Goal: Understand process/instructions: Learn how to perform a task or action

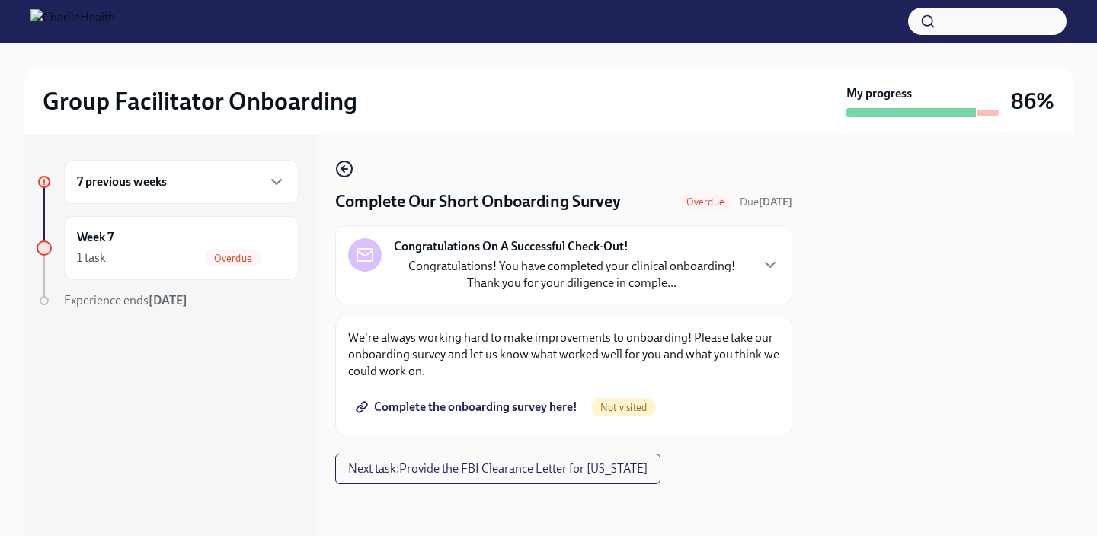
click at [523, 409] on span "Complete the onboarding survey here!" at bounding box center [468, 407] width 219 height 15
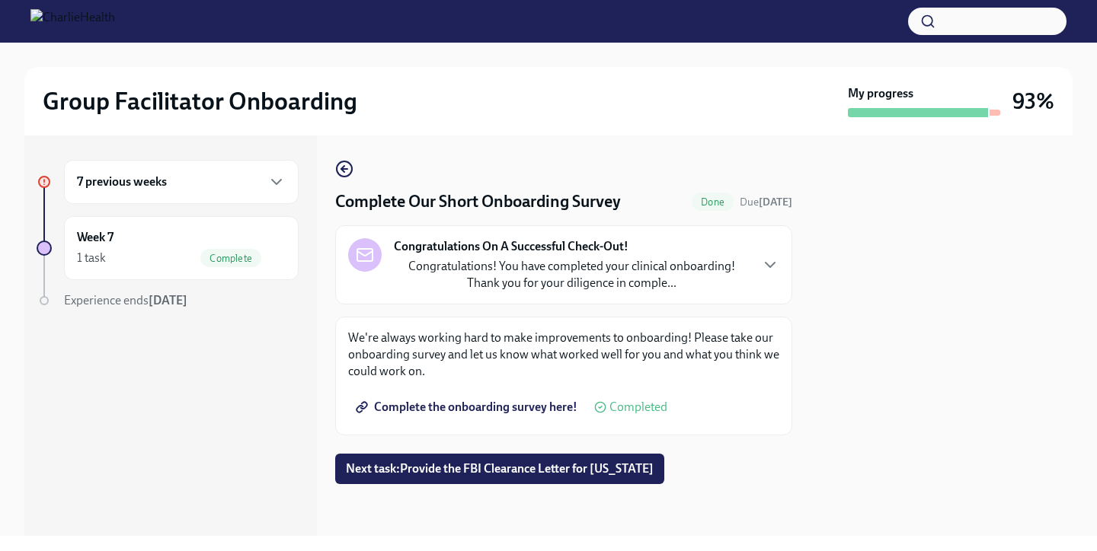
click at [251, 196] on div "7 previous weeks" at bounding box center [181, 182] width 235 height 44
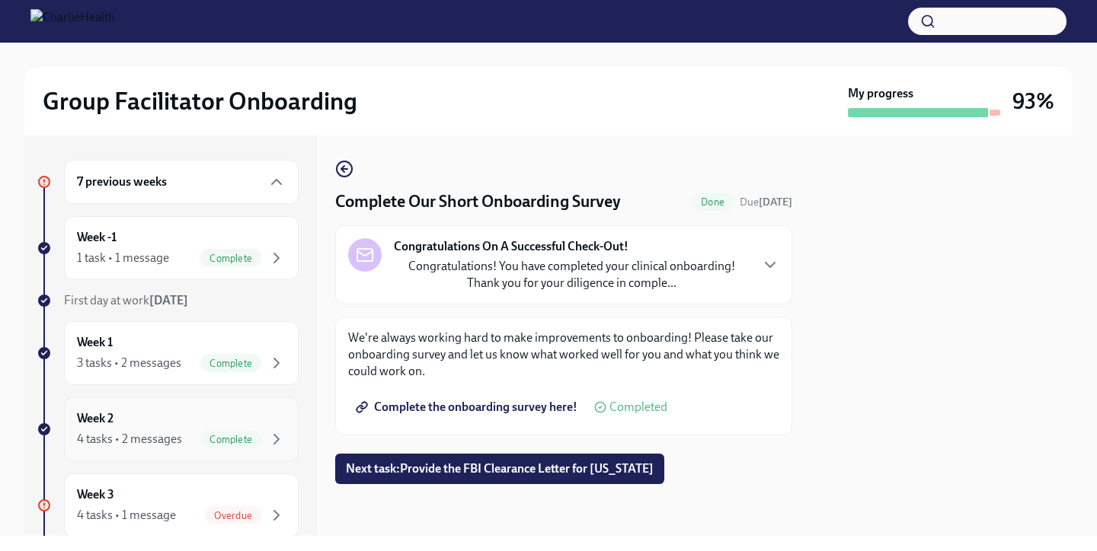
click at [108, 414] on h6 "Week 2" at bounding box center [95, 418] width 37 height 17
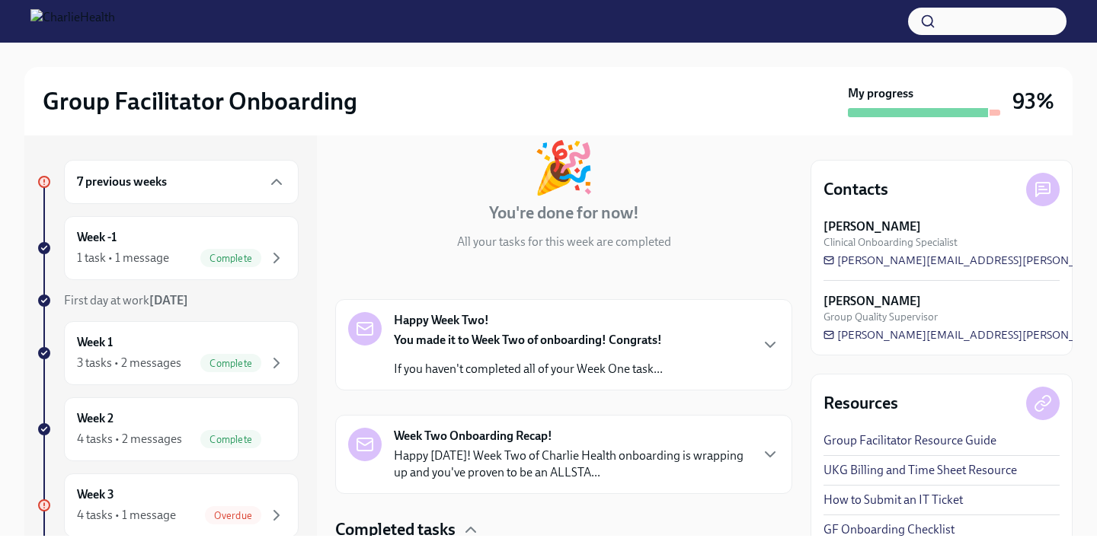
scroll to position [123, 0]
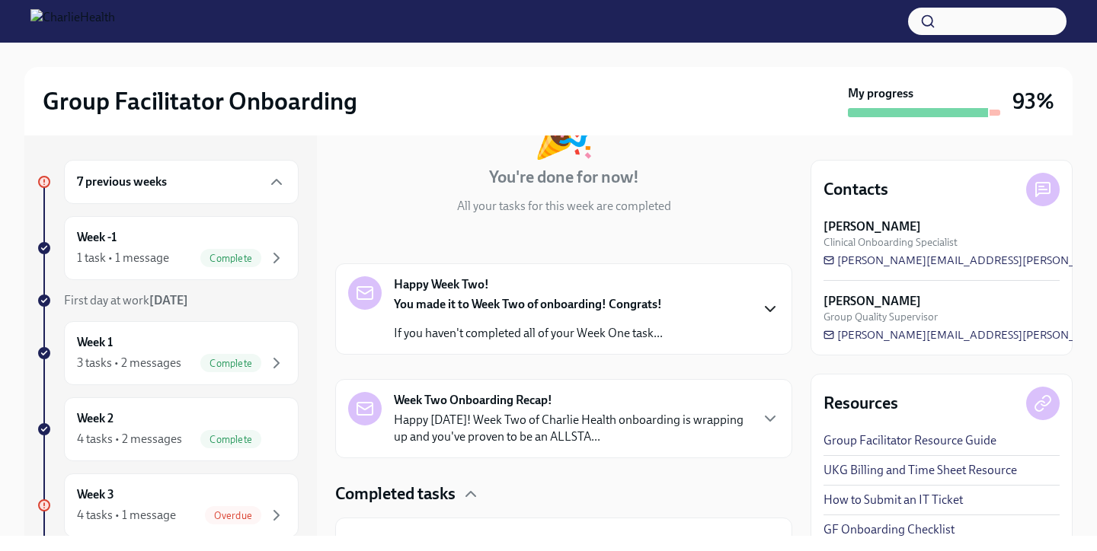
click at [768, 309] on icon "button" at bounding box center [769, 309] width 9 height 5
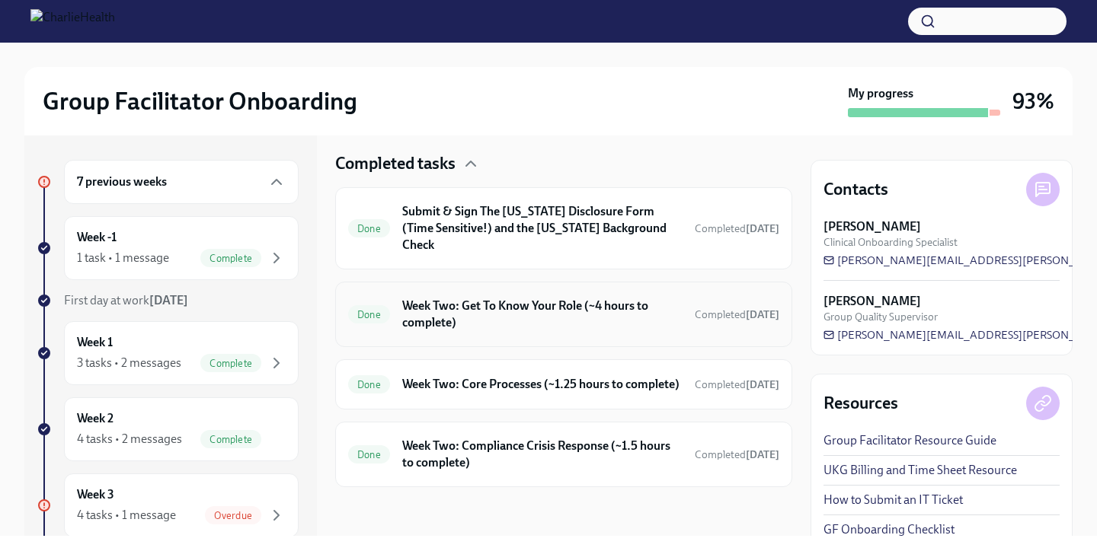
scroll to position [942, 0]
click at [622, 305] on h6 "Week Two: Get To Know Your Role (~4 hours to complete)" at bounding box center [542, 315] width 280 height 34
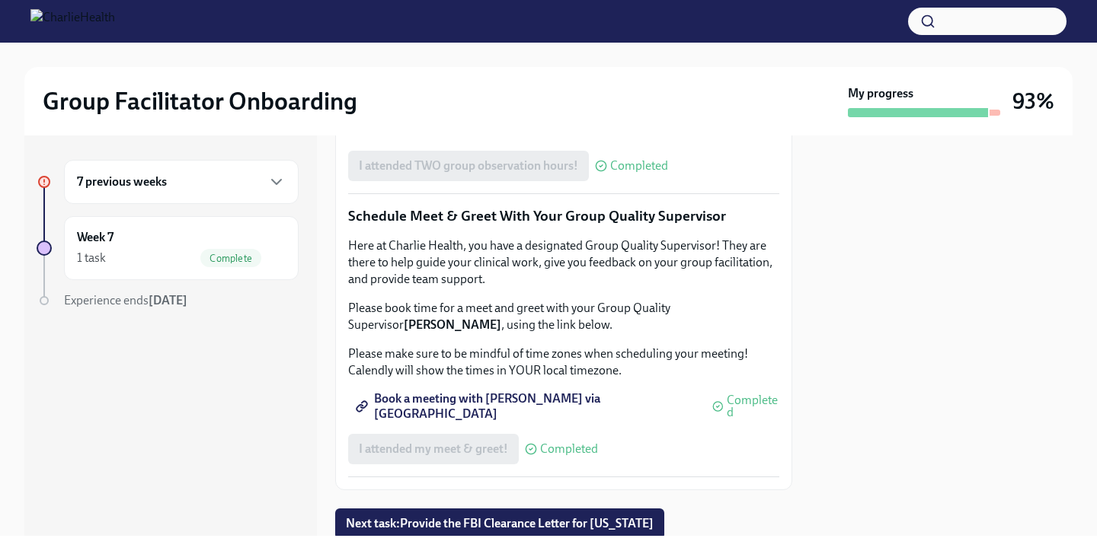
scroll to position [1199, 0]
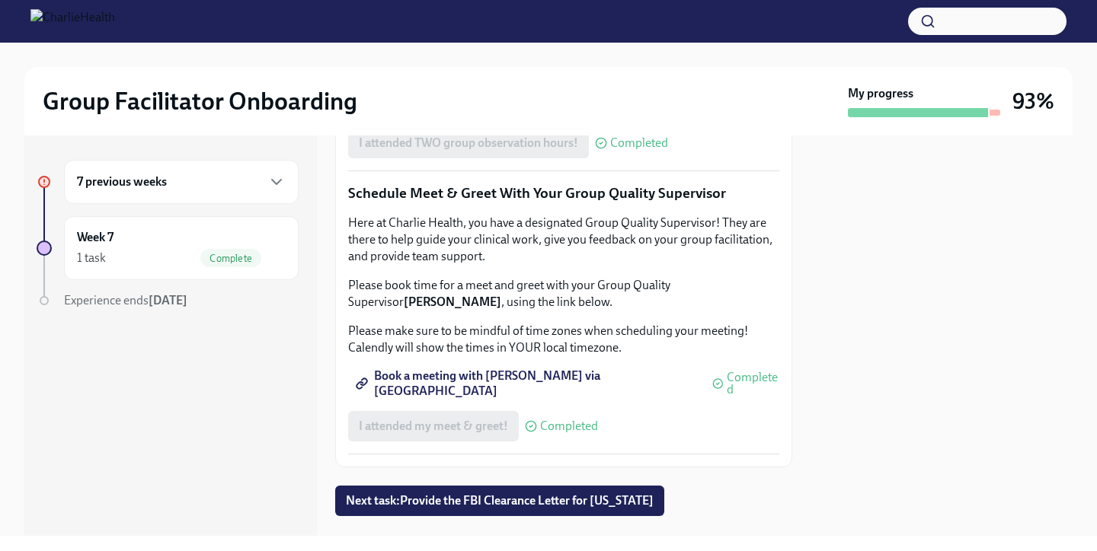
click at [508, 108] on span "Complete this form to schedule your observations" at bounding box center [497, 100] width 277 height 15
